Goal: Task Accomplishment & Management: Manage account settings

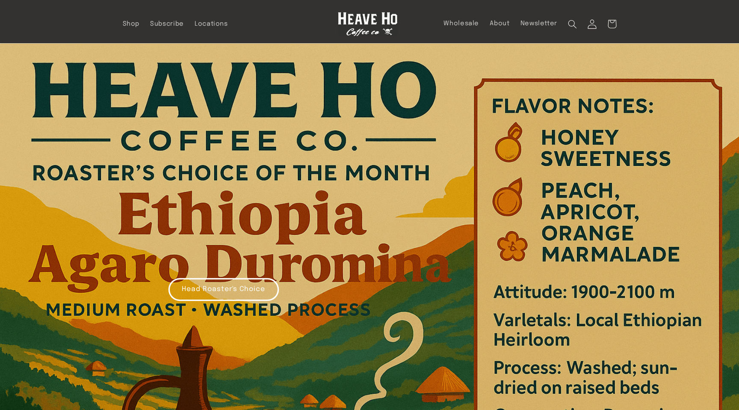
click at [590, 25] on icon at bounding box center [592, 24] width 9 height 9
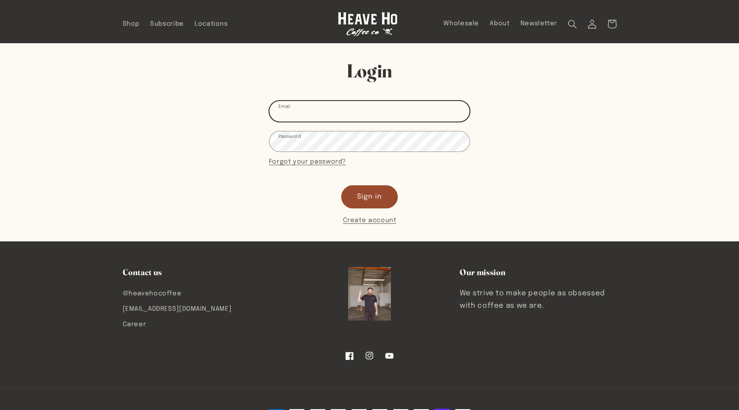
click at [324, 113] on input "Email" at bounding box center [369, 111] width 200 height 20
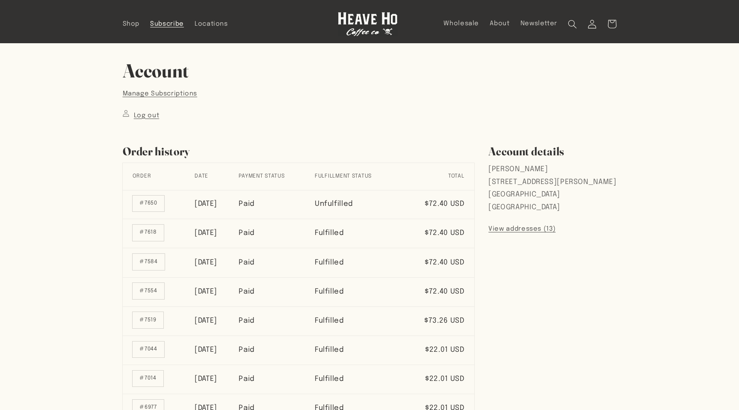
click at [172, 19] on link "Subscribe" at bounding box center [167, 24] width 44 height 19
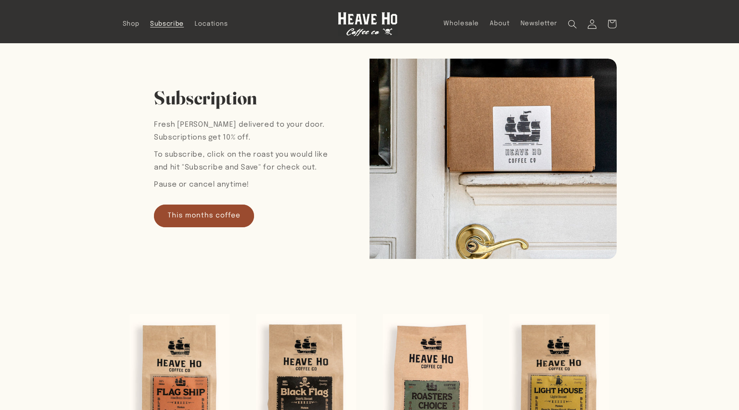
click at [592, 20] on icon at bounding box center [592, 24] width 9 height 9
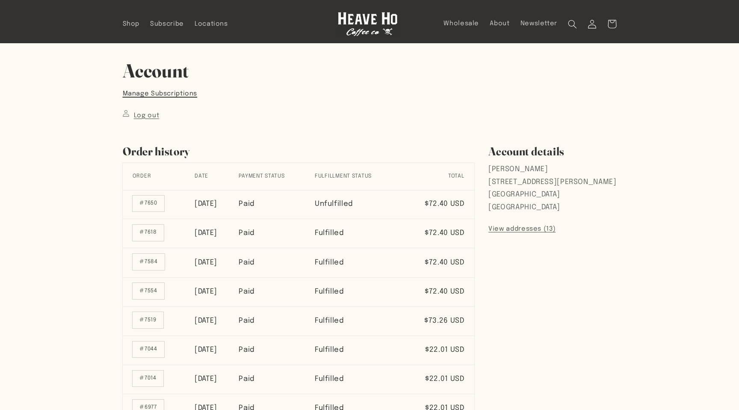
click at [164, 96] on link "Manage Subscriptions" at bounding box center [160, 93] width 75 height 11
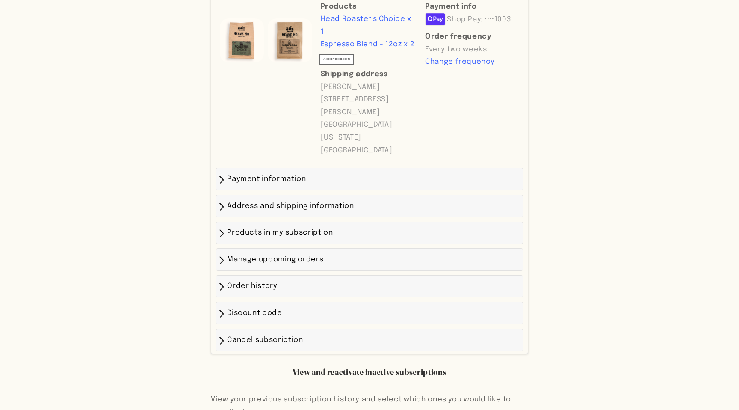
scroll to position [281, 0]
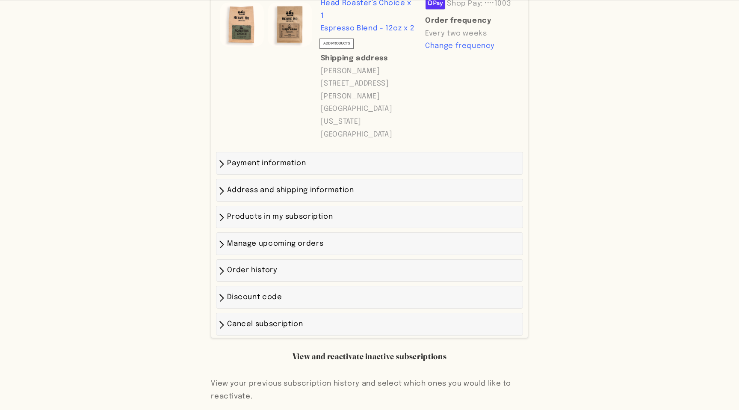
click at [277, 219] on span "Products in my subscription" at bounding box center [280, 216] width 106 height 7
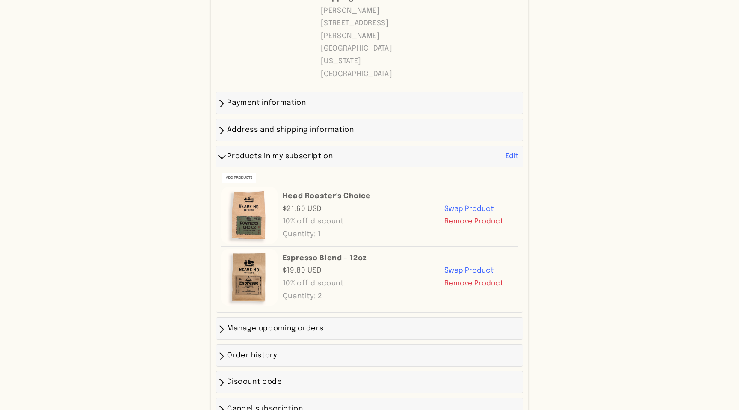
scroll to position [343, 0]
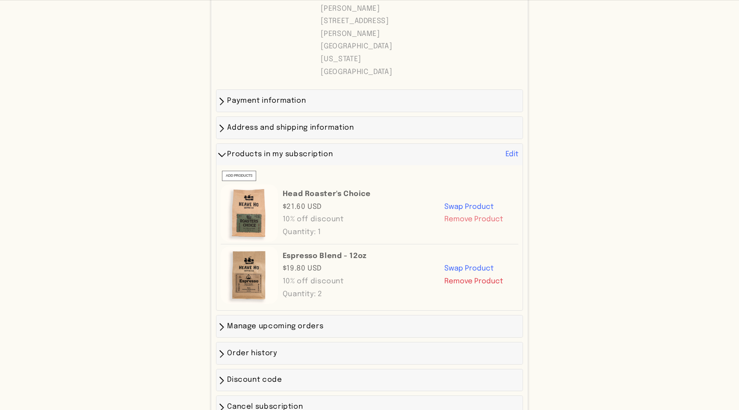
click at [471, 218] on button "Remove Product" at bounding box center [473, 219] width 59 height 13
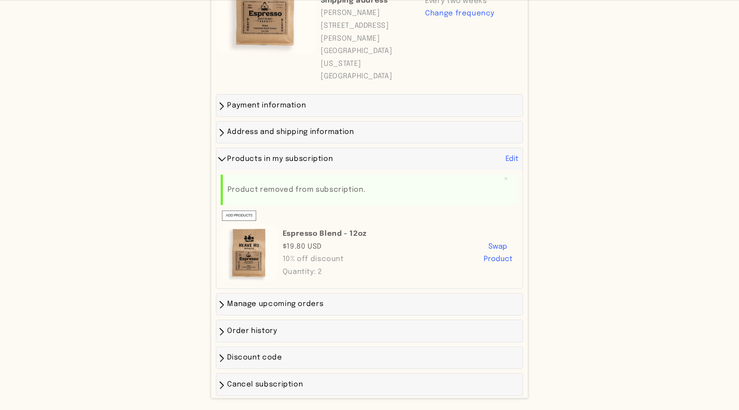
scroll to position [322, 0]
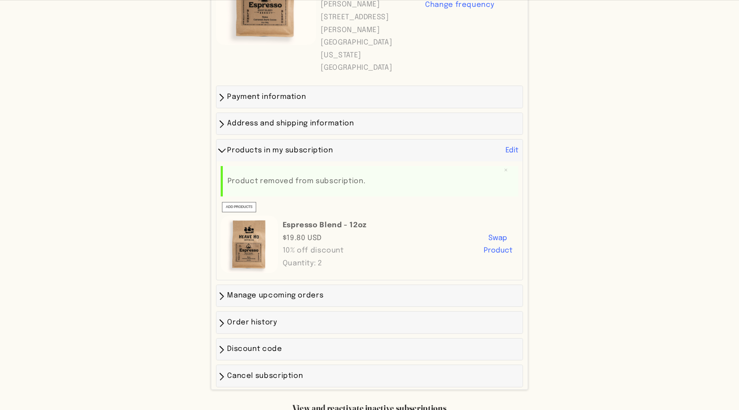
click at [232, 293] on span "Manage upcoming orders" at bounding box center [275, 295] width 96 height 7
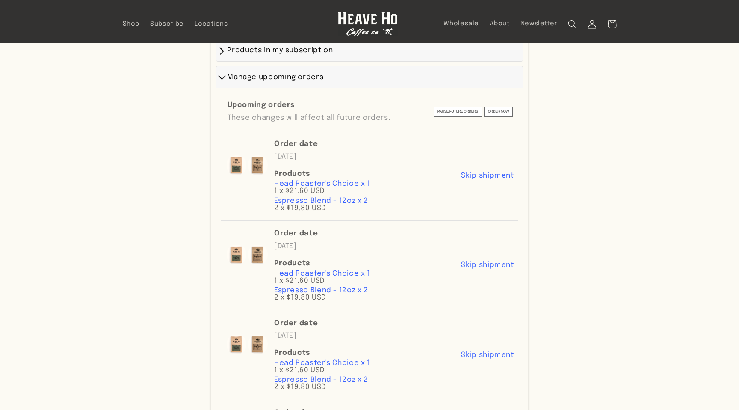
scroll to position [406, 0]
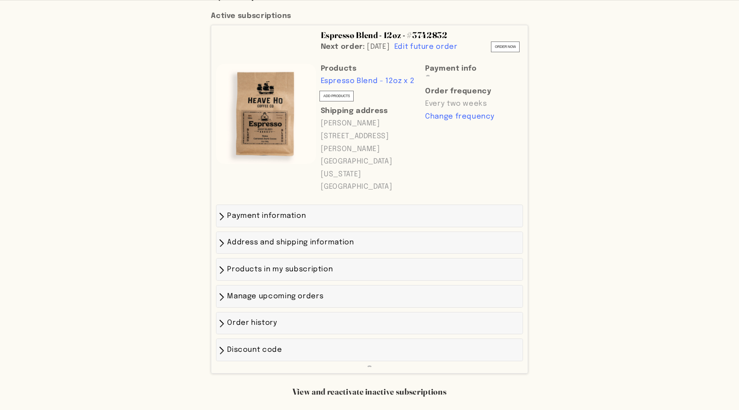
scroll to position [206, 0]
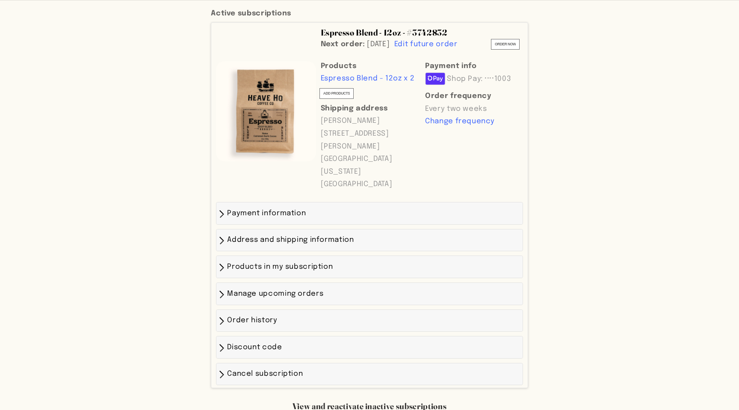
click at [224, 267] on div "Products in my subscription" at bounding box center [369, 266] width 297 height 13
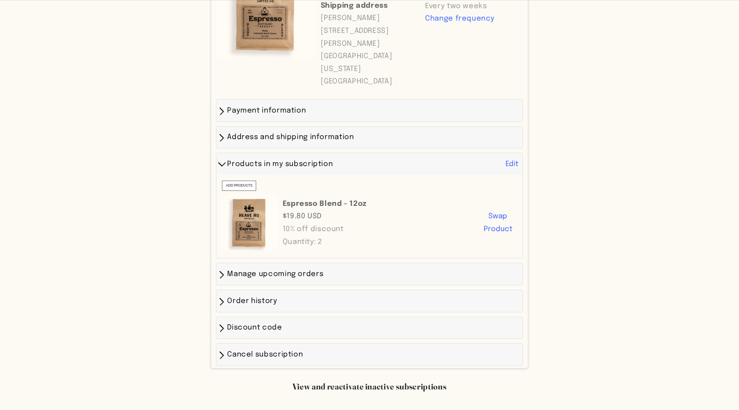
scroll to position [322, 0]
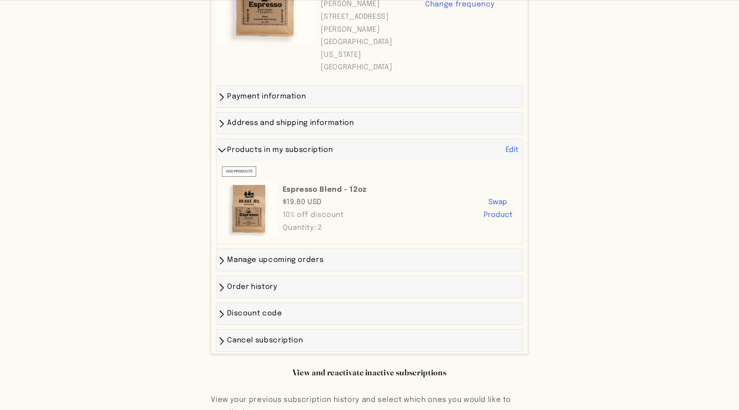
click at [223, 263] on div "Manage upcoming orders" at bounding box center [369, 260] width 297 height 13
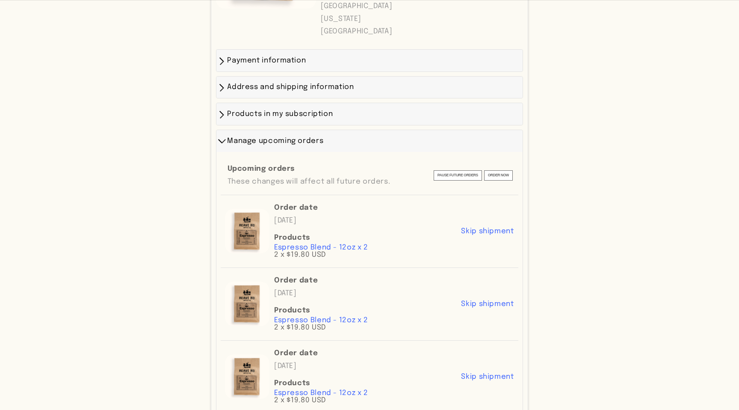
scroll to position [370, 0]
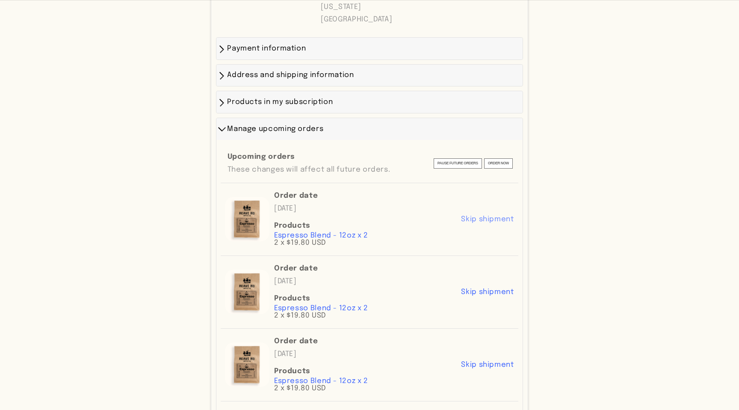
click at [485, 221] on span "Skip shipment" at bounding box center [487, 218] width 53 height 7
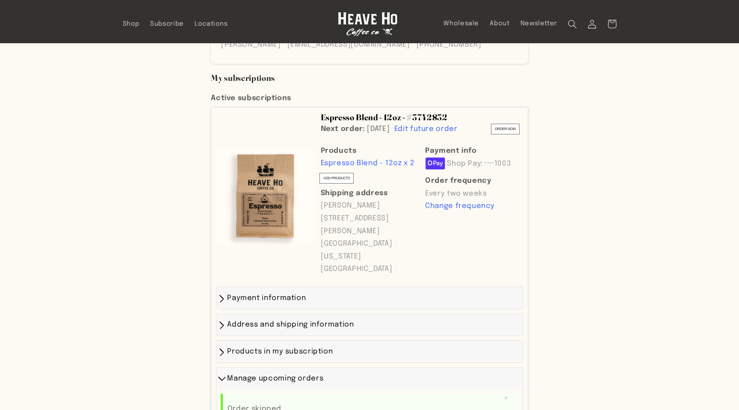
scroll to position [0, 0]
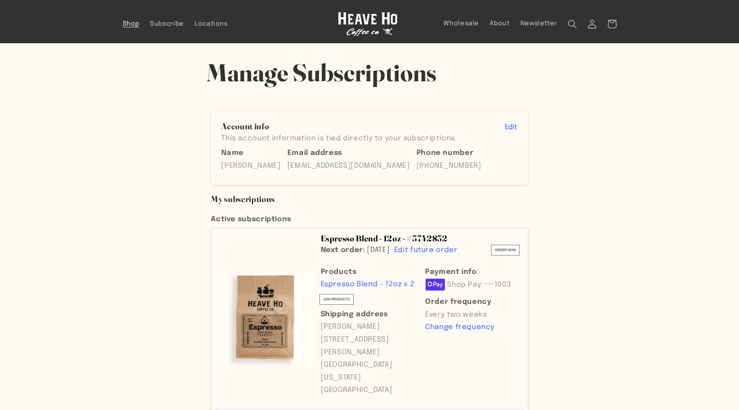
click at [128, 26] on span "Shop" at bounding box center [131, 24] width 17 height 8
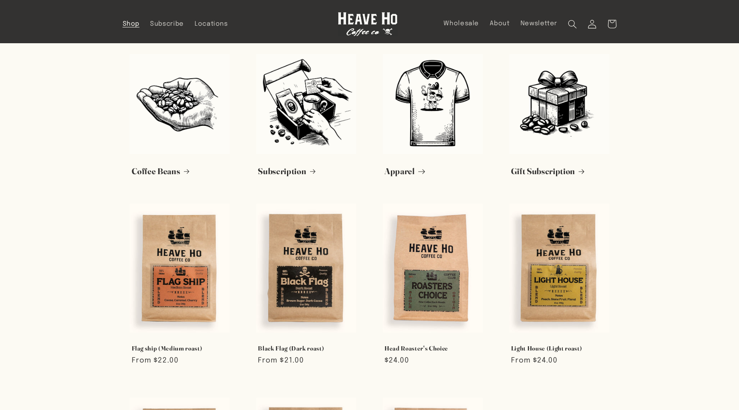
click at [420, 166] on link "Apparel" at bounding box center [432, 171] width 97 height 11
